Goal: Task Accomplishment & Management: Complete application form

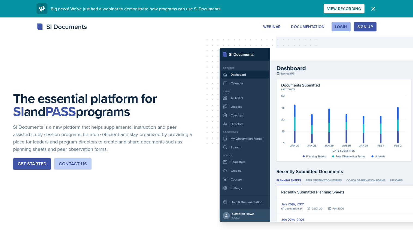
click at [341, 27] on div "Login" at bounding box center [341, 27] width 12 height 4
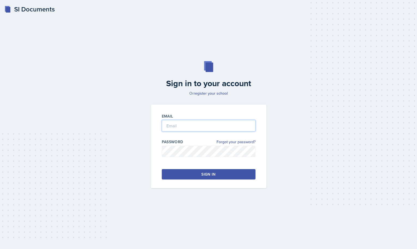
click at [184, 124] on input "email" at bounding box center [209, 125] width 94 height 11
click at [202, 174] on div "Sign in" at bounding box center [208, 173] width 14 height 5
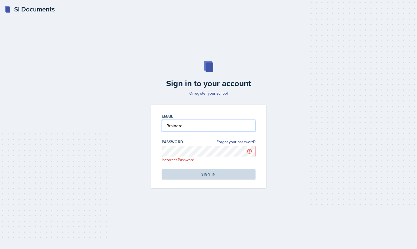
drag, startPoint x: 190, startPoint y: 125, endPoint x: 125, endPoint y: 123, distance: 64.8
click at [125, 123] on div "Sign in to your account Or register your school Email Brainerd Password Forgot …" at bounding box center [208, 125] width 399 height 162
type input "mbraine2@students.kennesaw.edu"
click at [125, 123] on div "Sign in to your account Or register your school Email mbraine2@students.kennesa…" at bounding box center [208, 125] width 399 height 162
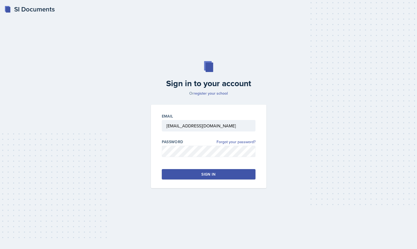
click at [264, 182] on div "Email mbraine2@students.kennesaw.edu Password Forgot your password? Sign in" at bounding box center [208, 146] width 115 height 83
click at [225, 172] on button "Sign in" at bounding box center [209, 174] width 94 height 10
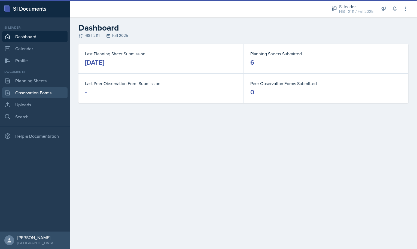
click at [32, 94] on link "Observation Forms" at bounding box center [34, 92] width 65 height 11
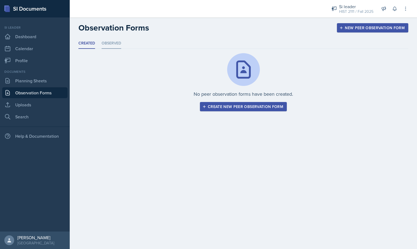
click at [117, 42] on li "Observed" at bounding box center [112, 43] width 20 height 11
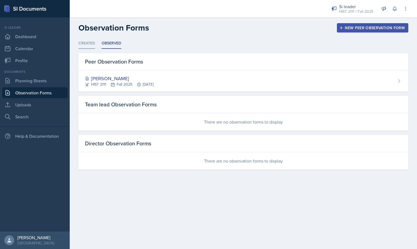
click at [86, 43] on li "Created" at bounding box center [86, 43] width 17 height 11
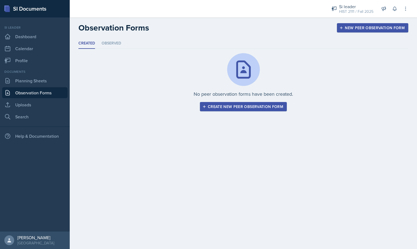
click at [232, 107] on div "Create new peer observation form" at bounding box center [243, 106] width 80 height 4
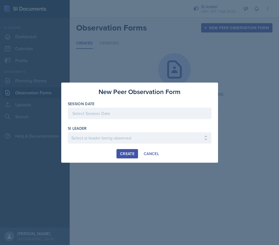
click at [91, 113] on div at bounding box center [140, 113] width 144 height 11
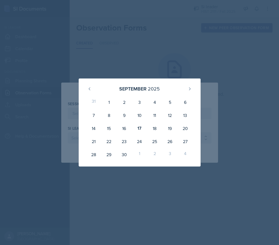
click at [167, 89] on div "September 2025" at bounding box center [139, 89] width 109 height 12
click at [109, 131] on div "15" at bounding box center [108, 128] width 15 height 13
type input "[DATE]"
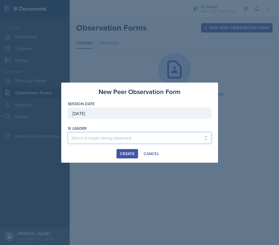
click at [100, 139] on select "Select si leader being observed Rayann Afani / PSYC 2500 / The Phantoms of The …" at bounding box center [140, 137] width 144 height 11
select select "6f863bad-06ee-49e0-92bc-02bc098a6edd"
click at [68, 132] on select "Select si leader being observed Rayann Afani / PSYC 2500 / The Phantoms of The …" at bounding box center [140, 137] width 144 height 11
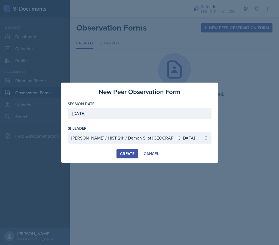
click at [128, 154] on div "Create" at bounding box center [127, 153] width 14 height 4
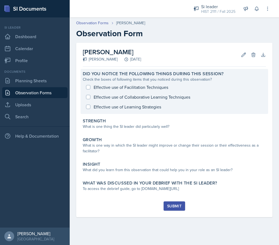
click at [88, 87] on div "Effective use of Facilitation Techniques Effective use of Collaborative Learnin…" at bounding box center [174, 96] width 183 height 29
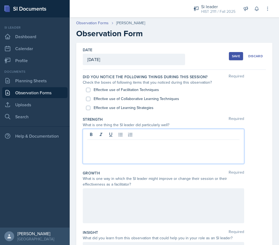
click at [93, 136] on div at bounding box center [163, 146] width 161 height 35
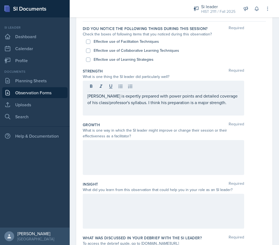
scroll to position [48, 0]
click at [88, 40] on input "Effective use of Facilitation Techniques" at bounding box center [88, 41] width 4 height 4
checkbox input "true"
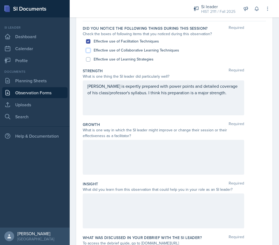
click at [87, 50] on input "Effective use of Collaborative Learning Techniques" at bounding box center [88, 50] width 4 height 4
checkbox input "true"
click at [87, 58] on input "Effective use of Learning Strategies" at bounding box center [88, 59] width 4 height 4
checkbox input "true"
click at [118, 152] on div at bounding box center [163, 157] width 161 height 35
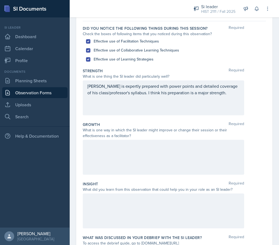
scroll to position [58, 0]
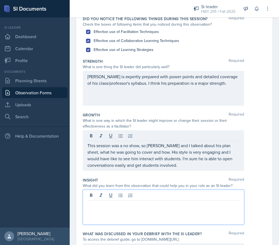
click at [88, 197] on div at bounding box center [163, 207] width 161 height 35
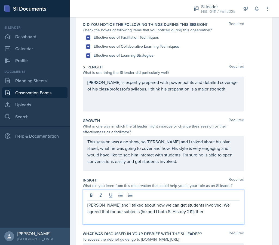
scroll to position [51, 0]
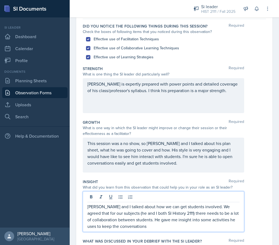
click at [103, 226] on p "Jonathan and I talked about how we can get students involved. We agreed that fo…" at bounding box center [163, 216] width 152 height 26
drag, startPoint x: 103, startPoint y: 226, endPoint x: 120, endPoint y: 228, distance: 16.7
click at [120, 228] on p "Jonathan and I talked about how we can get students involved. We agreed that fo…" at bounding box center [163, 216] width 152 height 26
click at [145, 228] on p "Jonathan and I talked about how we can get students involved. We agreed that fo…" at bounding box center [163, 216] width 152 height 26
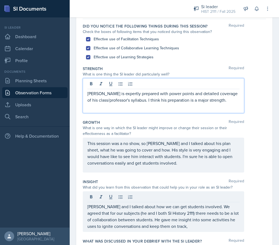
click at [224, 91] on p "Jonathan is expertly prepared with power points and detailed coverage of his cl…" at bounding box center [163, 96] width 152 height 13
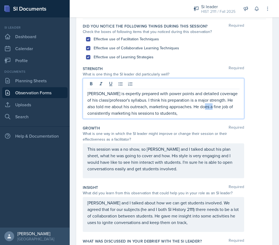
drag, startPoint x: 213, startPoint y: 107, endPoint x: 206, endPoint y: 108, distance: 7.4
click at [206, 108] on p "Jonathan is expertly prepared with power points and detailed coverage of his cl…" at bounding box center [163, 103] width 152 height 26
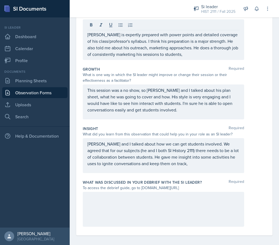
scroll to position [113, 0]
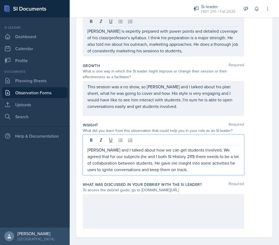
click at [189, 160] on p "Jonathan and I talked about how we can get students involved. We agreed that fo…" at bounding box center [163, 159] width 152 height 26
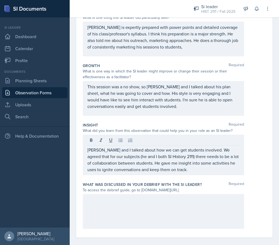
click at [112, 207] on div at bounding box center [163, 211] width 161 height 35
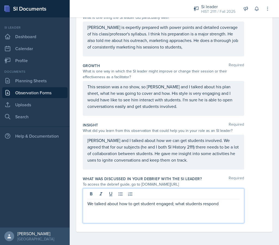
click at [186, 204] on p "We talked about how to get student engaged; what students respond" at bounding box center [163, 203] width 152 height 7
click at [122, 212] on p "We talked about how to get student engaged; what outreach method students respo…" at bounding box center [163, 206] width 152 height 13
drag, startPoint x: 185, startPoint y: 205, endPoint x: 182, endPoint y: 205, distance: 3.3
click at [182, 205] on p "We talked about how to get student engaged; what outreach method students respo…" at bounding box center [163, 206] width 152 height 13
click at [232, 204] on p "We talked about how to get student engaged; which of his outreach method studen…" at bounding box center [163, 206] width 152 height 13
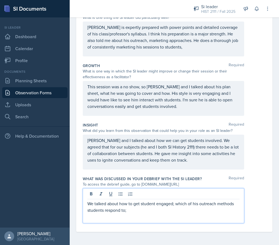
click at [130, 210] on p "We talked about how to get student engaged; which of his outreach methods stude…" at bounding box center [163, 206] width 152 height 13
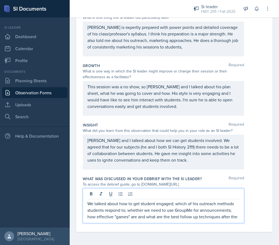
scroll to position [113, 0]
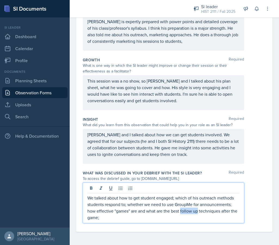
drag, startPoint x: 181, startPoint y: 211, endPoint x: 198, endPoint y: 213, distance: 17.3
click at [198, 213] on p "We talked about how to get student engaged; which of his outreach methods stude…" at bounding box center [163, 207] width 152 height 26
click at [114, 211] on p "We talked about how to get student engaged; which of his outreach methods stude…" at bounding box center [163, 207] width 152 height 26
drag, startPoint x: 144, startPoint y: 210, endPoint x: 137, endPoint y: 211, distance: 6.6
click at [137, 211] on p "We talked about how to get student engaged; which of his outreach methods stude…" at bounding box center [163, 207] width 152 height 26
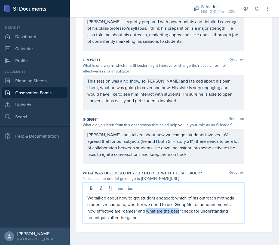
drag, startPoint x: 146, startPoint y: 212, endPoint x: 180, endPoint y: 212, distance: 33.8
click at [180, 212] on p "We talked about how to get student engaged; which of his outreach methods stude…" at bounding box center [163, 207] width 152 height 26
drag, startPoint x: 213, startPoint y: 212, endPoint x: 220, endPoint y: 216, distance: 7.9
click at [220, 216] on p "We talked about how to get student engaged; which of his outreach methods stude…" at bounding box center [163, 207] width 152 height 26
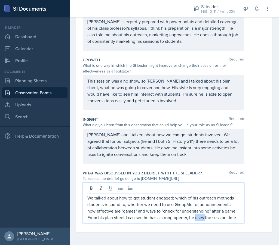
drag, startPoint x: 218, startPoint y: 215, endPoint x: 209, endPoint y: 215, distance: 9.0
click at [209, 215] on p "We talked about how to get student engaged; which of his outreach methods stude…" at bounding box center [163, 207] width 152 height 26
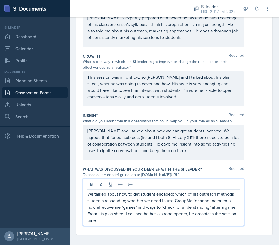
click at [114, 219] on p "We talked about how to get student engaged; which of his outreach methods stude…" at bounding box center [163, 207] width 152 height 33
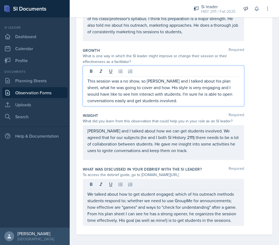
click at [181, 97] on p "This session was a no show, so Jonathan and I talked about his plan sheet, what…" at bounding box center [163, 91] width 152 height 26
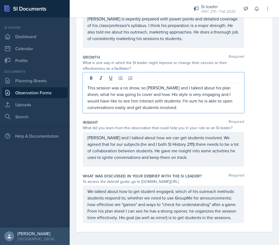
scroll to position [122, 0]
click at [182, 102] on p "This session was a no show, so Jonathan and I talked about his plan sheet, what…" at bounding box center [163, 97] width 152 height 26
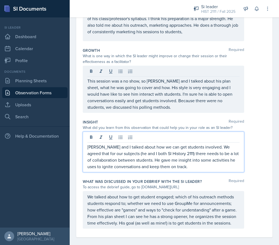
click at [208, 137] on div "Jonathan and I talked about how we can get students involved. We agreed that fo…" at bounding box center [163, 152] width 161 height 41
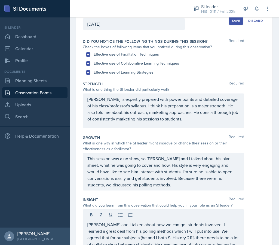
scroll to position [0, 0]
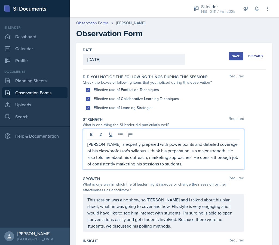
click at [178, 156] on p "Jonathan is expertly prepared with power points and detailed coverage of his cl…" at bounding box center [163, 154] width 152 height 26
drag, startPoint x: 177, startPoint y: 165, endPoint x: 180, endPoint y: 164, distance: 2.9
click at [180, 164] on p "Jonathan is expertly prepared with power points and detailed coverage of his cl…" at bounding box center [163, 154] width 152 height 26
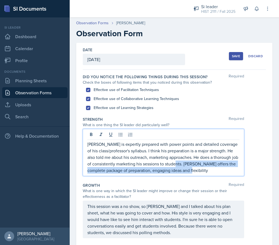
drag, startPoint x: 179, startPoint y: 164, endPoint x: 190, endPoint y: 175, distance: 16.2
click at [190, 175] on div "Jonathan is expertly prepared with power points and detailed coverage of his cl…" at bounding box center [163, 152] width 161 height 47
copy p "Jonathan offers the complete package of preparation, engaging ideas and flexibi…"
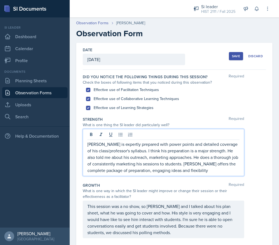
click at [137, 151] on p "Jonathan is expertly prepared with power points and detailed coverage of his cl…" at bounding box center [163, 157] width 152 height 33
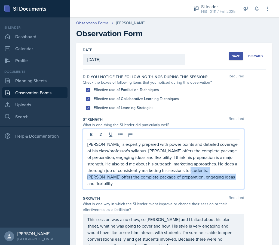
drag, startPoint x: 213, startPoint y: 170, endPoint x: 227, endPoint y: 178, distance: 16.2
click at [227, 178] on p "Jonathan is expertly prepared with power points and detailed coverage of his cl…" at bounding box center [163, 164] width 152 height 46
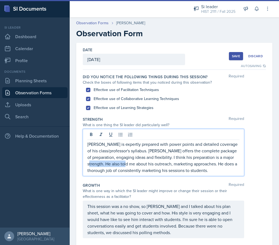
drag, startPoint x: 148, startPoint y: 164, endPoint x: 109, endPoint y: 163, distance: 38.7
click at [109, 163] on p "Jonathan is expertly prepared with power points and detailed coverage of his cl…" at bounding box center [163, 157] width 152 height 33
click at [111, 164] on p "Jonathan is expertly prepared with power points and detailed coverage of his cl…" at bounding box center [163, 157] width 152 height 33
click at [130, 164] on p "Jonathan is expertly prepared with power points and detailed coverage of his cl…" at bounding box center [163, 157] width 152 height 33
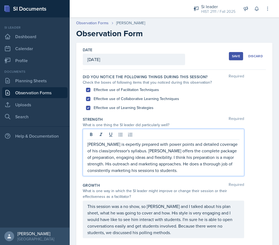
click at [182, 164] on p "Jonathan is expertly prepared with power points and detailed coverage of his cl…" at bounding box center [163, 157] width 152 height 33
click at [225, 170] on p "Jonathan is expertly prepared with power points and detailed coverage of his cl…" at bounding box center [163, 157] width 152 height 33
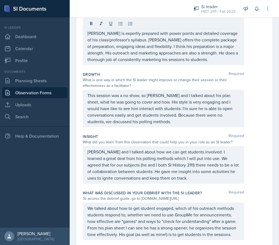
scroll to position [111, 0]
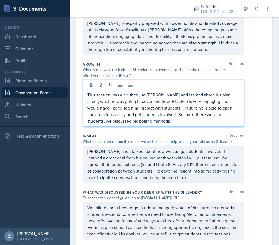
click at [103, 109] on p "This session was a no show, so Jonathan and I talked about his plan sheet, what…" at bounding box center [163, 107] width 152 height 33
click at [179, 114] on p "This session was a no show, so Jonathan and I talked about his plan sheet, what…" at bounding box center [163, 107] width 152 height 33
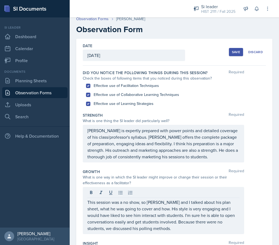
scroll to position [0, 0]
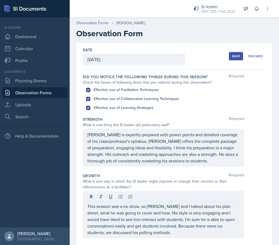
click at [232, 53] on button "Save" at bounding box center [236, 56] width 14 height 8
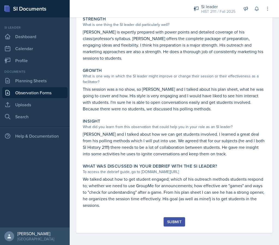
scroll to position [103, 0]
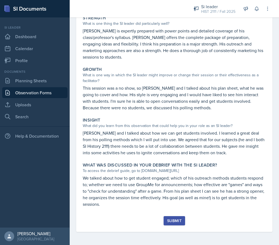
click at [175, 215] on div "Did you notice the following things during this session? Check the boxes of fol…" at bounding box center [174, 91] width 183 height 250
click at [176, 219] on div "Submit" at bounding box center [174, 220] width 14 height 4
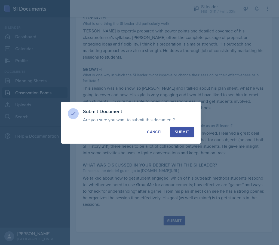
click at [185, 128] on button "Submit" at bounding box center [182, 132] width 24 height 10
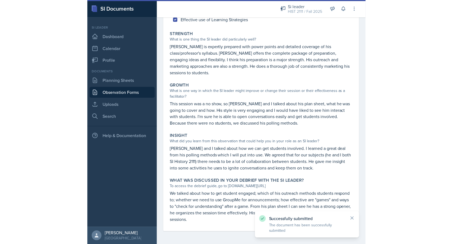
scroll to position [0, 0]
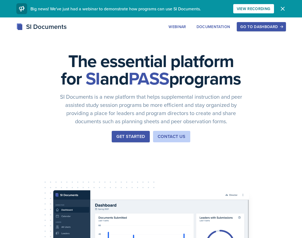
click at [283, 7] on icon "button" at bounding box center [283, 8] width 7 height 7
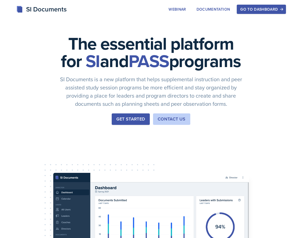
click at [273, 10] on div "Go to Dashboard" at bounding box center [262, 9] width 42 height 4
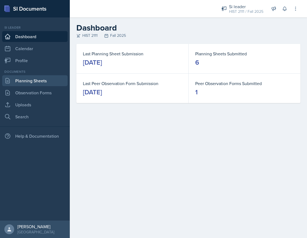
click at [48, 82] on link "Planning Sheets" at bounding box center [34, 80] width 65 height 11
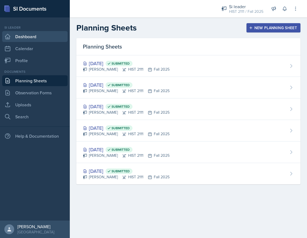
click at [32, 35] on link "Dashboard" at bounding box center [34, 36] width 65 height 11
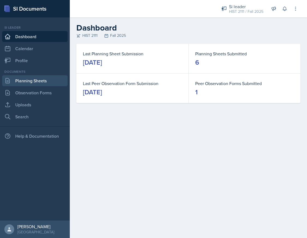
click at [27, 79] on link "Planning Sheets" at bounding box center [34, 80] width 65 height 11
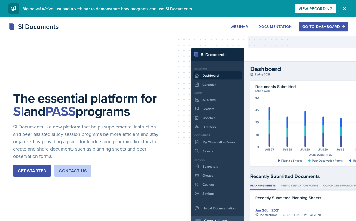
click at [324, 27] on div "Go to Dashboard" at bounding box center [323, 27] width 42 height 4
